Goal: Information Seeking & Learning: Learn about a topic

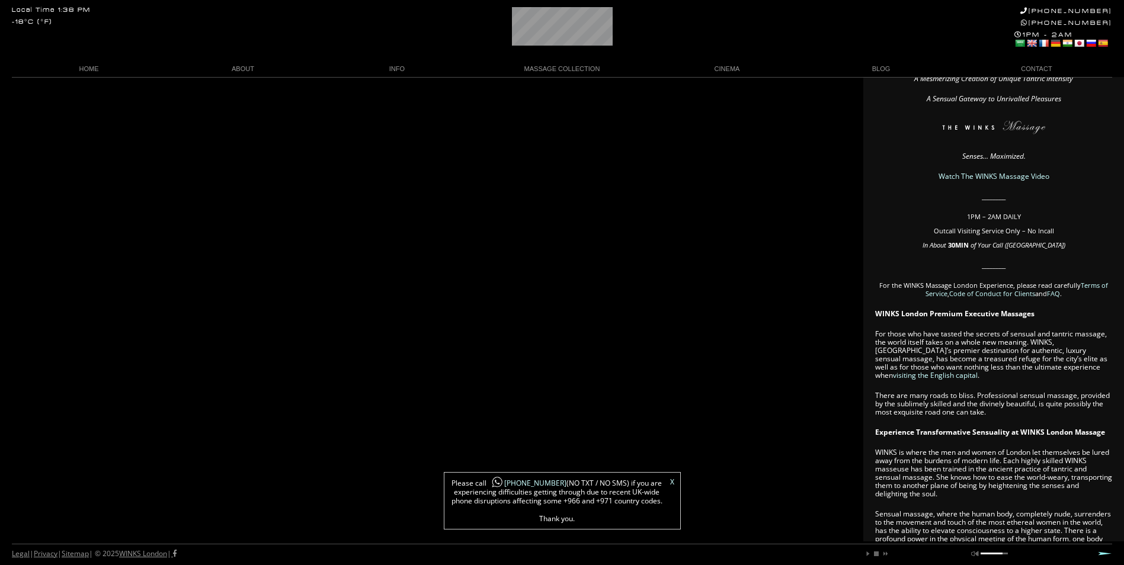
scroll to position [59, 0]
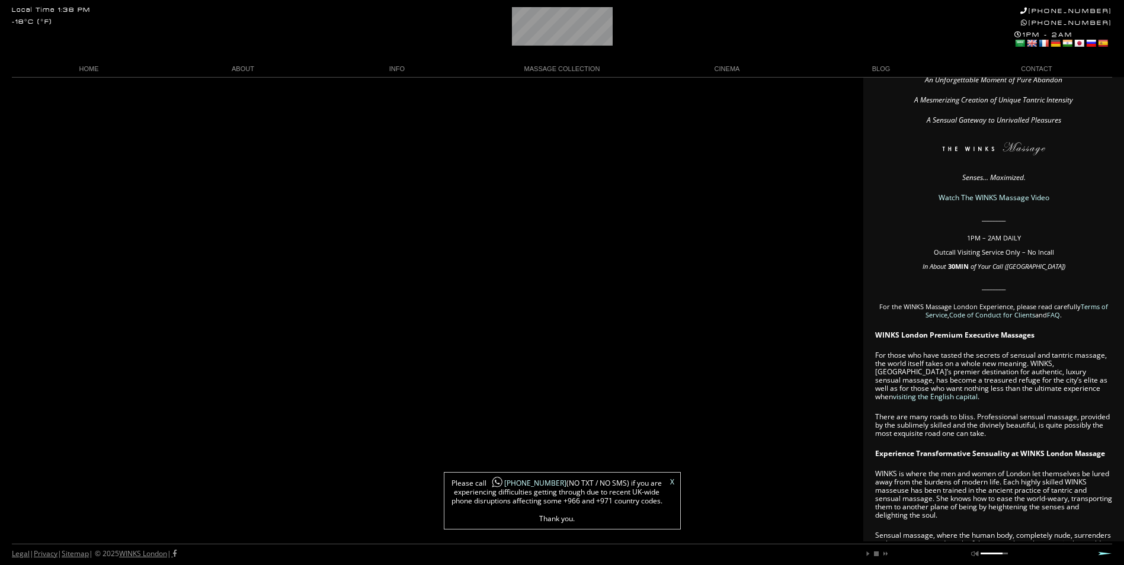
click at [1008, 198] on link "Watch The WINKS Massage Video" at bounding box center [994, 198] width 111 height 10
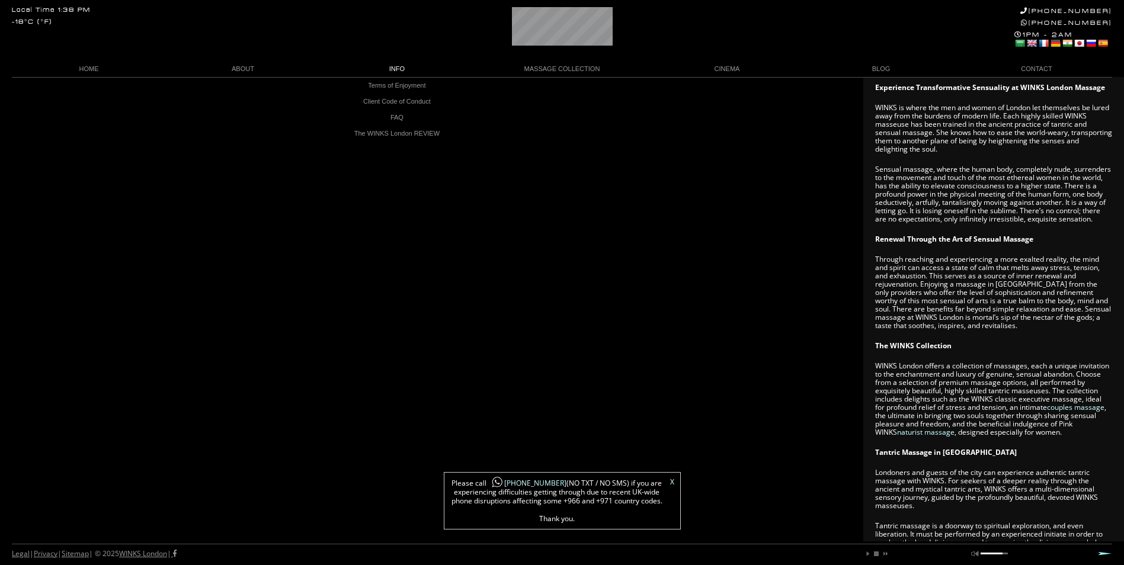
click at [398, 69] on link "INFO" at bounding box center [397, 69] width 154 height 16
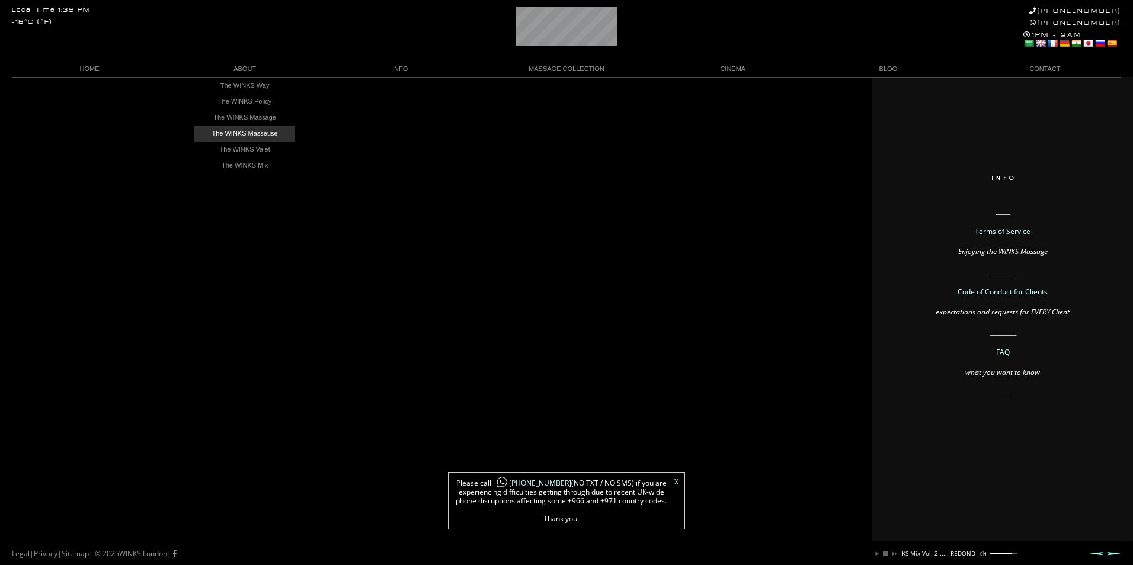
click at [235, 133] on link "The WINKS Masseuse" at bounding box center [244, 134] width 101 height 16
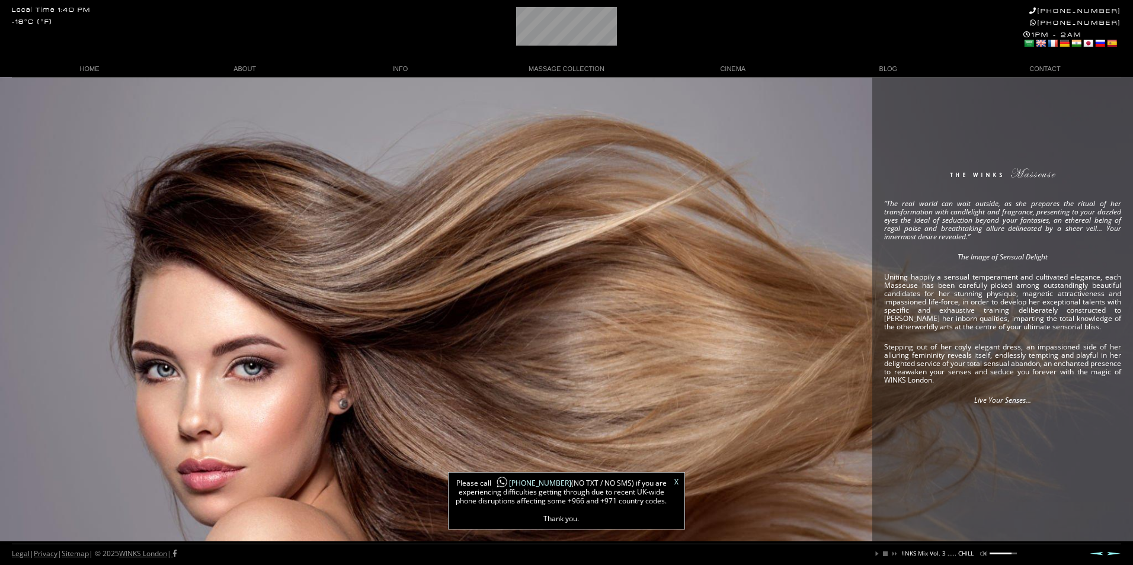
click at [984, 555] on link "mute" at bounding box center [983, 554] width 7 height 7
click at [982, 555] on link "unmute" at bounding box center [983, 554] width 7 height 7
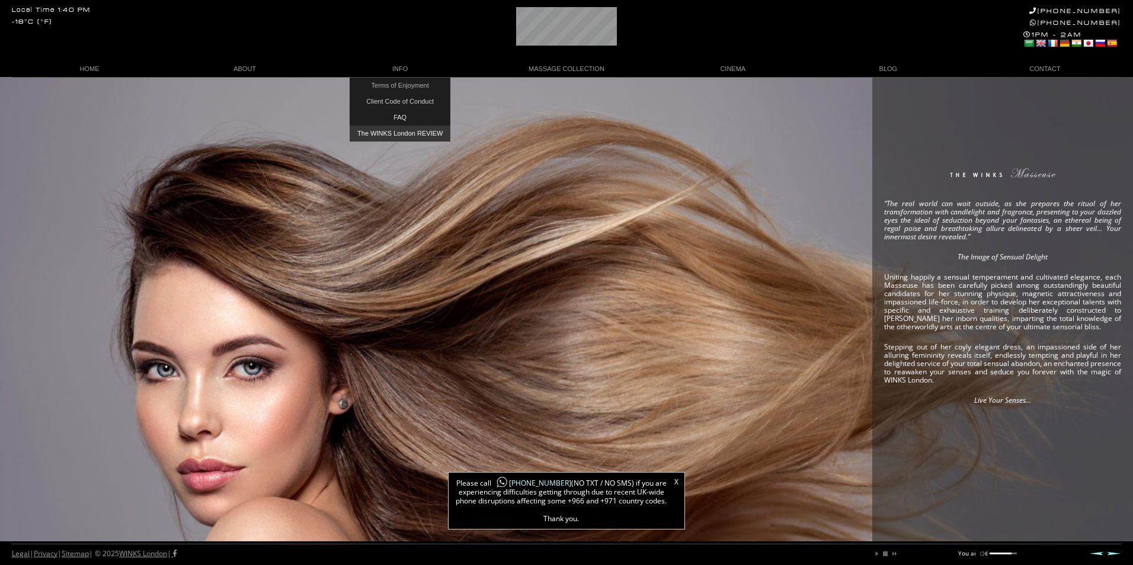
click at [387, 139] on link "The WINKS London REVIEW" at bounding box center [400, 134] width 101 height 16
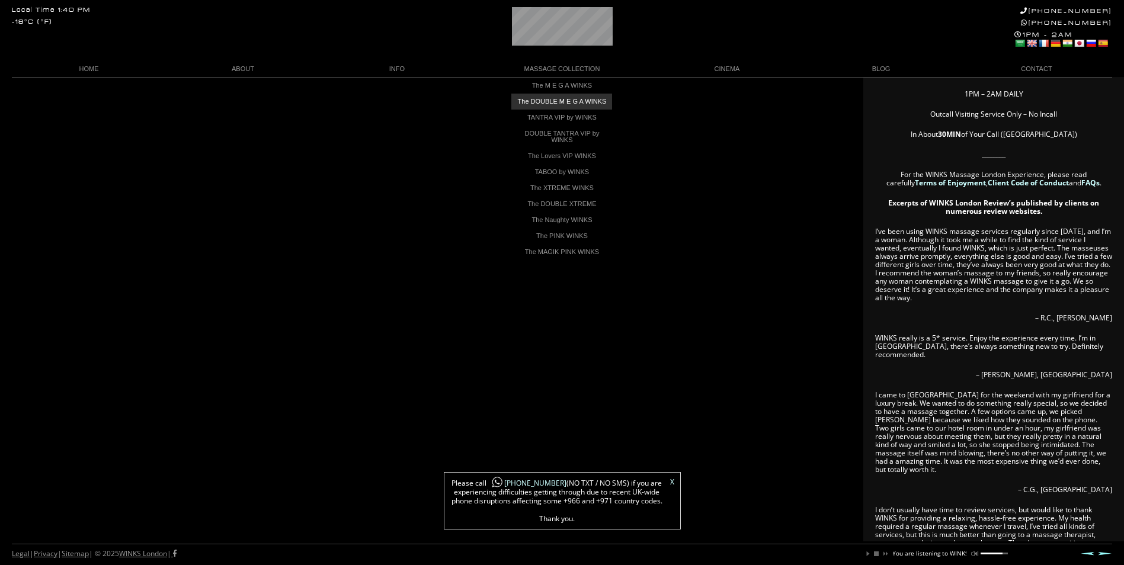
click at [570, 103] on link "The DOUBLE M E G A WINKS" at bounding box center [562, 102] width 101 height 16
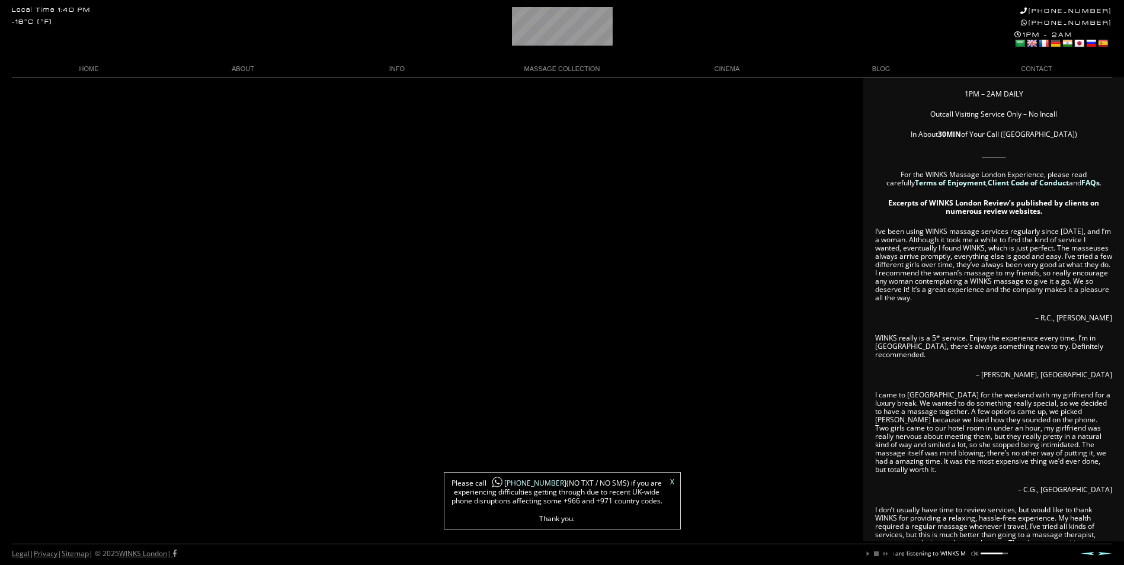
scroll to position [0, 85]
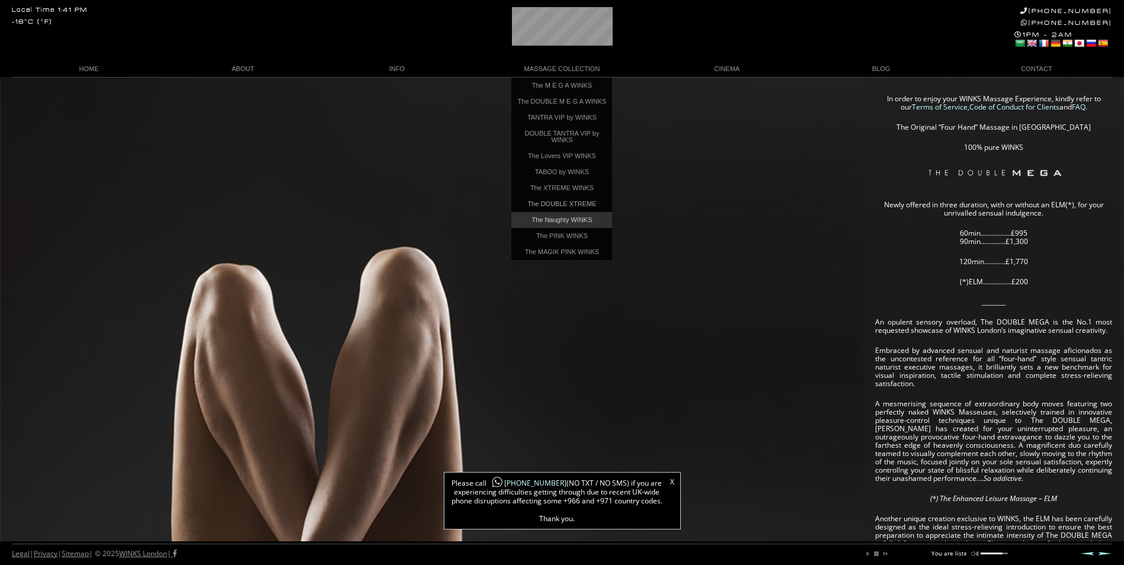
click at [549, 226] on link "The Naughty WINKS" at bounding box center [562, 220] width 101 height 16
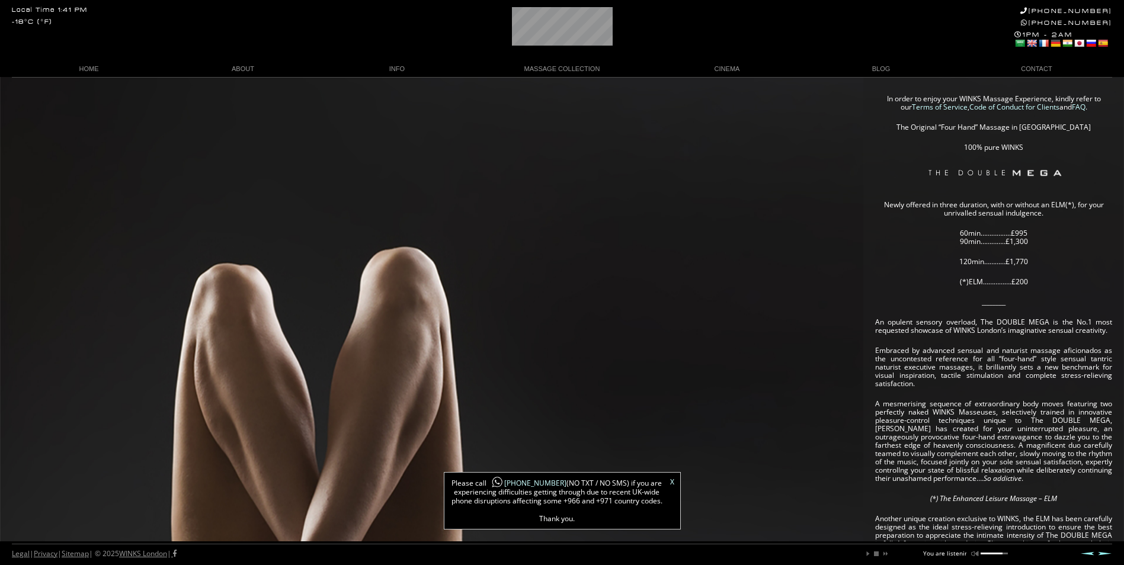
scroll to position [0, 47]
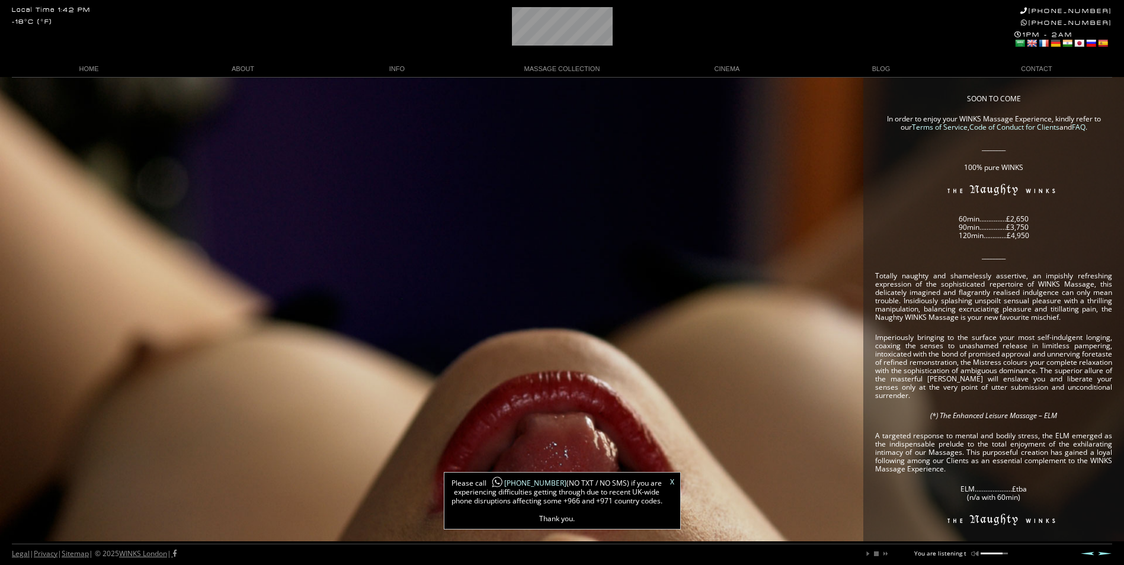
scroll to position [0, 54]
